Goal: Contribute content: Contribute content

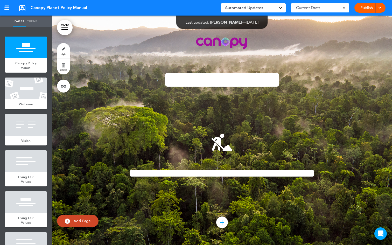
click at [235, 8] on span "Automated Updates" at bounding box center [244, 7] width 38 height 7
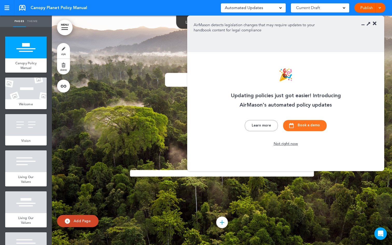
click at [138, 45] on div "**********" at bounding box center [221, 131] width 259 height 230
click at [375, 23] on icon at bounding box center [375, 23] width 4 height 5
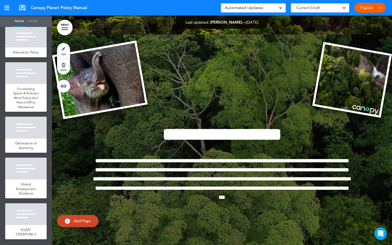
scroll to position [2992, 0]
click at [26, 188] on span "Global Employment Guidance" at bounding box center [26, 188] width 20 height 13
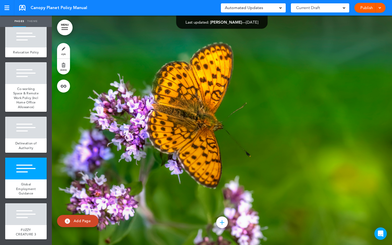
scroll to position [47876, 0]
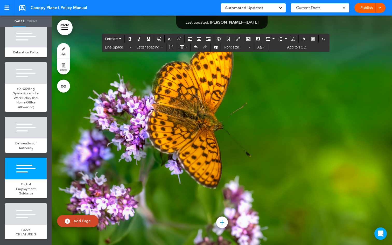
drag, startPoint x: 130, startPoint y: 161, endPoint x: 103, endPoint y: 153, distance: 27.7
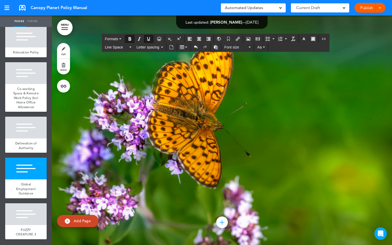
drag, startPoint x: 224, startPoint y: 171, endPoint x: 91, endPoint y: 159, distance: 133.2
drag, startPoint x: 135, startPoint y: 145, endPoint x: 101, endPoint y: 133, distance: 36.2
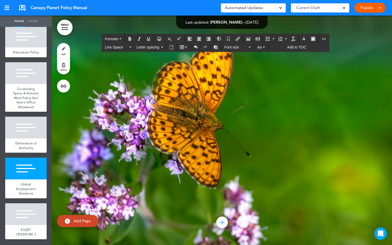
drag, startPoint x: 220, startPoint y: 170, endPoint x: 89, endPoint y: 160, distance: 132.0
click at [260, 46] on span "Aa" at bounding box center [259, 47] width 4 height 4
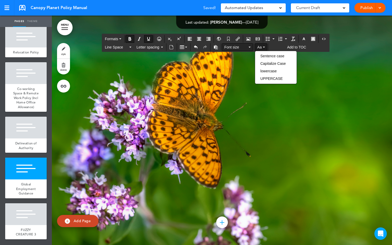
click at [249, 47] on icon "button" at bounding box center [249, 47] width 2 height 1
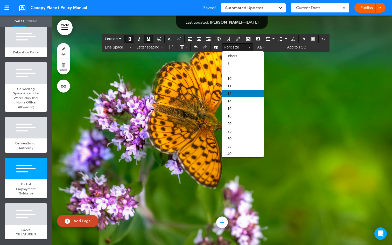
click at [231, 93] on span "12" at bounding box center [229, 93] width 4 height 4
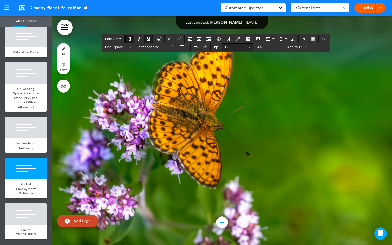
click at [250, 47] on icon "button" at bounding box center [249, 47] width 2 height 1
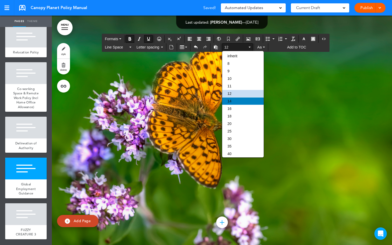
click at [235, 103] on div "14" at bounding box center [242, 100] width 41 height 7
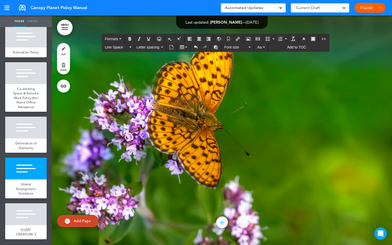
drag, startPoint x: 130, startPoint y: 144, endPoint x: 101, endPoint y: 136, distance: 29.7
drag, startPoint x: 221, startPoint y: 172, endPoint x: 84, endPoint y: 163, distance: 137.6
click at [148, 39] on icon "Underline" at bounding box center [148, 39] width 4 height 4
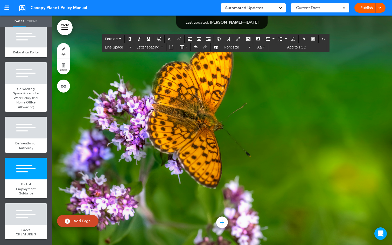
drag, startPoint x: 135, startPoint y: 146, endPoint x: 102, endPoint y: 130, distance: 37.3
drag, startPoint x: 119, startPoint y: 139, endPoint x: 85, endPoint y: 122, distance: 37.4
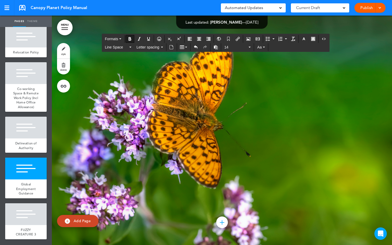
drag, startPoint x: 234, startPoint y: 170, endPoint x: 83, endPoint y: 157, distance: 150.8
click at [250, 47] on icon "button" at bounding box center [249, 47] width 2 height 1
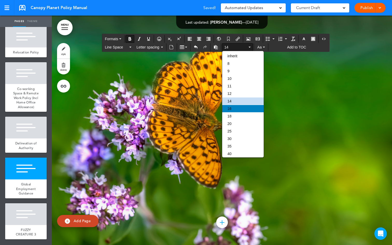
click at [234, 112] on div "16" at bounding box center [242, 108] width 41 height 7
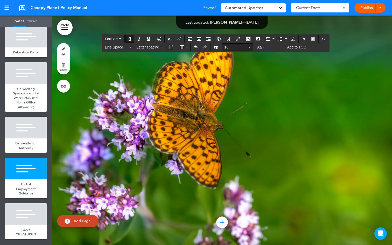
click at [249, 46] on button "16" at bounding box center [237, 47] width 31 height 7
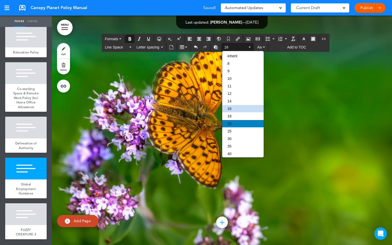
click at [234, 125] on div "20" at bounding box center [242, 123] width 41 height 7
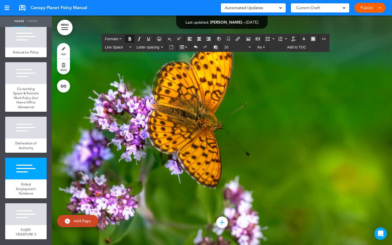
click at [131, 40] on icon "Bold" at bounding box center [130, 39] width 4 height 4
drag, startPoint x: 138, startPoint y: 179, endPoint x: 82, endPoint y: 156, distance: 60.6
click at [250, 48] on button "20" at bounding box center [237, 47] width 31 height 7
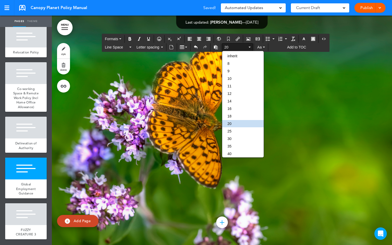
click at [235, 132] on div "25" at bounding box center [242, 130] width 41 height 7
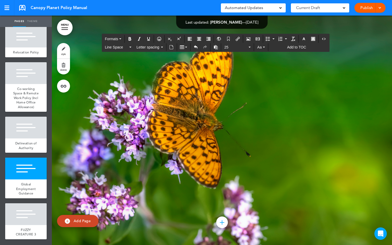
scroll to position [47929, 0]
drag, startPoint x: 263, startPoint y: 148, endPoint x: 89, endPoint y: 122, distance: 176.1
click at [251, 46] on button "25" at bounding box center [237, 47] width 31 height 7
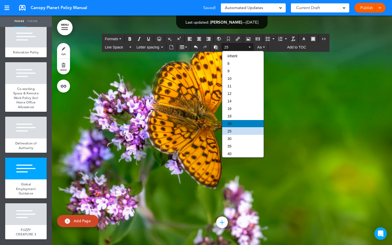
click at [240, 125] on div "20" at bounding box center [242, 123] width 41 height 7
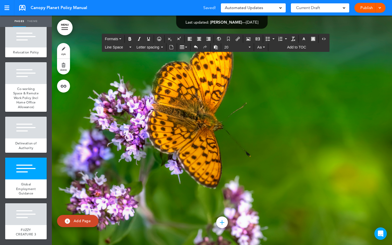
drag, startPoint x: 131, startPoint y: 119, endPoint x: 121, endPoint y: 120, distance: 10.0
copy p "****"
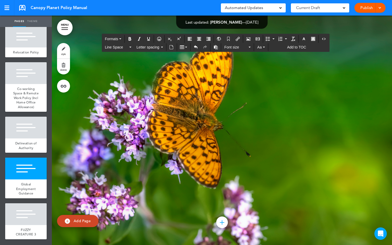
drag, startPoint x: 96, startPoint y: 139, endPoint x: 89, endPoint y: 137, distance: 6.7
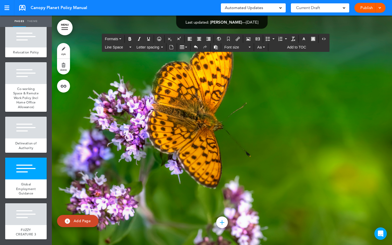
drag, startPoint x: 129, startPoint y: 144, endPoint x: 110, endPoint y: 132, distance: 22.4
drag, startPoint x: 134, startPoint y: 176, endPoint x: 91, endPoint y: 153, distance: 48.8
drag, startPoint x: 121, startPoint y: 137, endPoint x: 90, endPoint y: 129, distance: 32.4
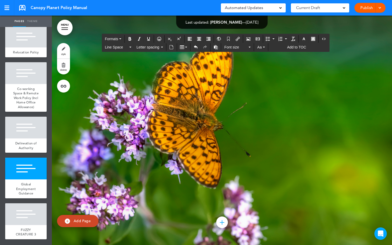
drag, startPoint x: 142, startPoint y: 140, endPoint x: 89, endPoint y: 126, distance: 55.1
click at [130, 39] on icon "Bold" at bounding box center [130, 39] width 4 height 4
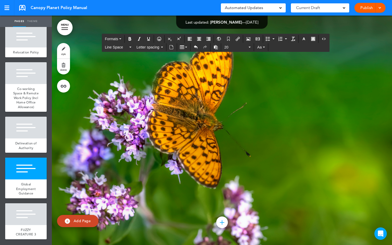
drag, startPoint x: 128, startPoint y: 129, endPoint x: 123, endPoint y: 130, distance: 5.2
copy p "**"
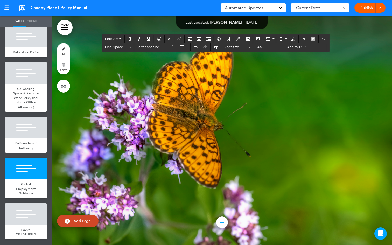
drag, startPoint x: 112, startPoint y: 111, endPoint x: 109, endPoint y: 112, distance: 3.7
copy p "**"
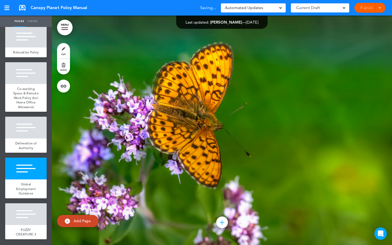
click at [370, 10] on div "Publish Publish Preview Draft" at bounding box center [369, 8] width 31 height 10
click at [371, 8] on link "Publish" at bounding box center [366, 8] width 16 height 10
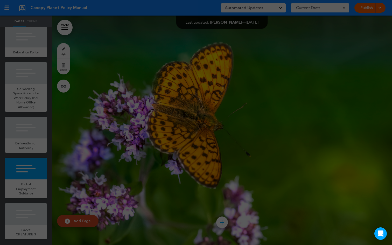
scroll to position [0, 0]
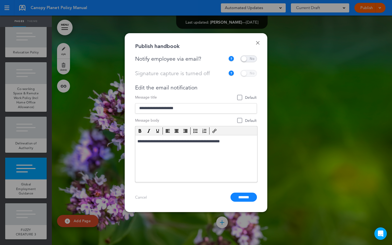
click at [248, 59] on span at bounding box center [248, 58] width 17 height 7
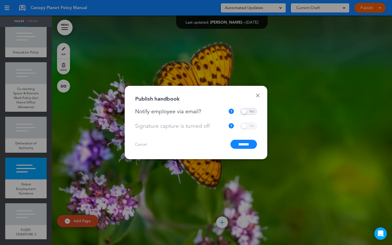
click at [240, 147] on input "*******" at bounding box center [243, 144] width 26 height 9
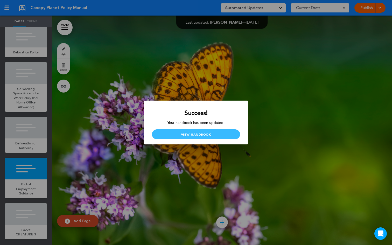
click at [204, 135] on link "View Handbook" at bounding box center [196, 134] width 88 height 10
click at [230, 93] on div at bounding box center [196, 122] width 392 height 245
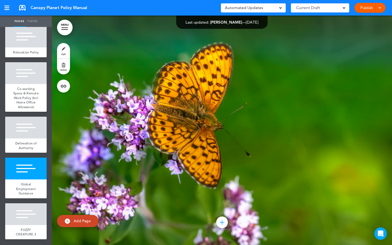
scroll to position [48113, 0]
click at [372, 6] on link "Publish" at bounding box center [366, 8] width 16 height 10
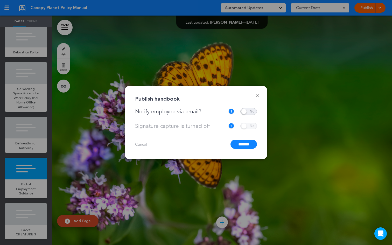
click at [257, 98] on div "**********" at bounding box center [196, 122] width 143 height 73
click at [257, 96] on link "Done" at bounding box center [258, 96] width 4 height 4
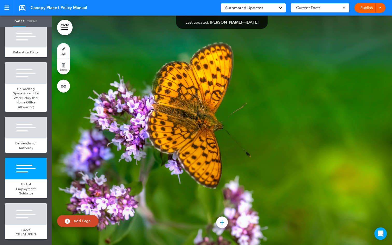
click at [380, 9] on span at bounding box center [379, 7] width 3 height 3
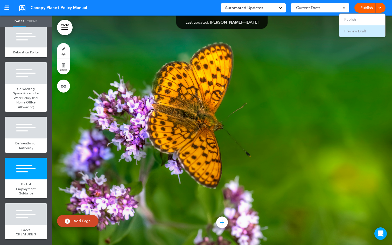
click at [364, 32] on span "Preview Draft" at bounding box center [355, 31] width 22 height 5
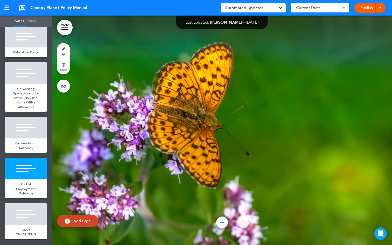
scroll to position [47823, 0]
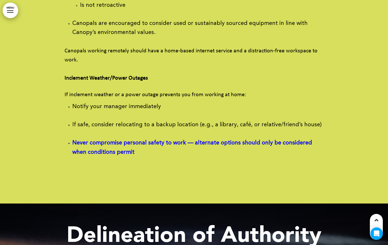
scroll to position [47350, 0]
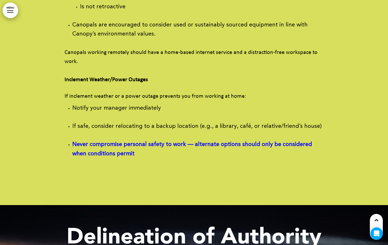
drag, startPoint x: 105, startPoint y: 116, endPoint x: 65, endPoint y: 96, distance: 45.2
copy p "However, local labour laws may supersede these internal policies , particularly…"
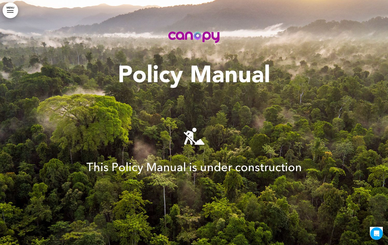
click at [8, 12] on div at bounding box center [10, 12] width 6 height 1
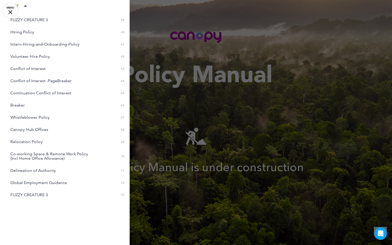
scroll to position [851, 0]
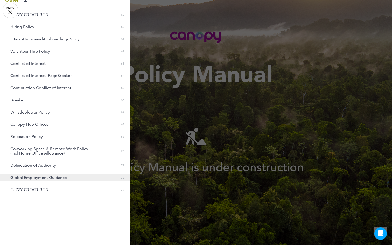
click at [56, 177] on span "Global Employment Guidance" at bounding box center [38, 177] width 56 height 4
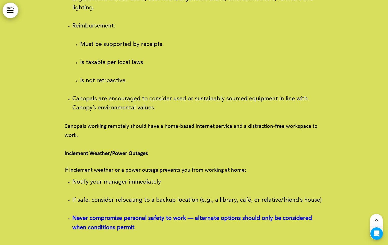
scroll to position [47251, 0]
